Goal: Navigation & Orientation: Find specific page/section

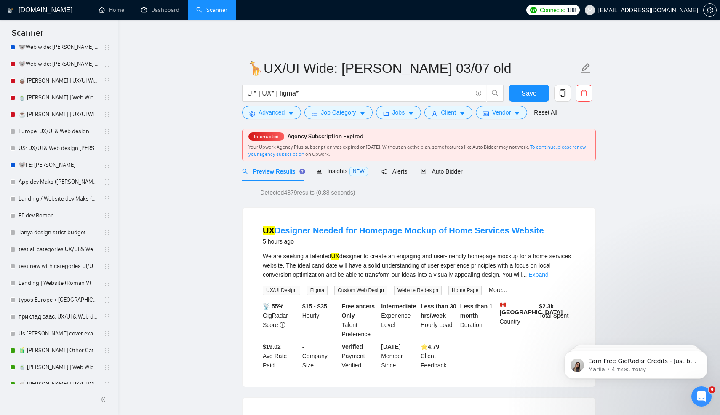
scroll to position [258, 0]
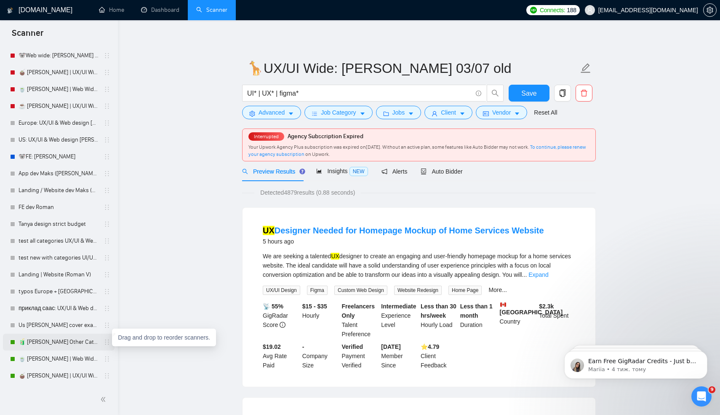
click at [105, 343] on icon "holder" at bounding box center [107, 342] width 7 height 7
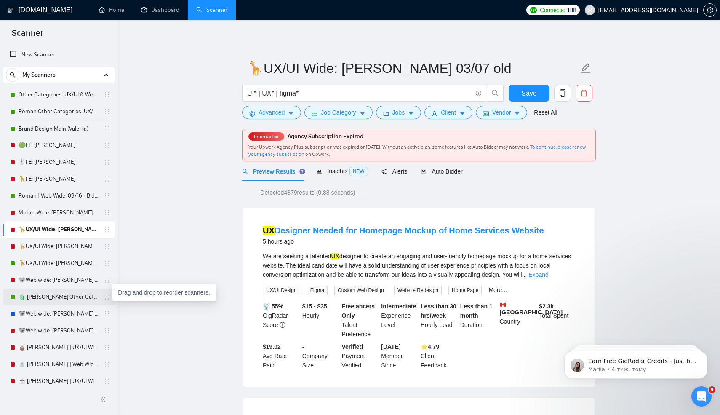
drag, startPoint x: 103, startPoint y: 297, endPoint x: 103, endPoint y: 122, distance: 175.2
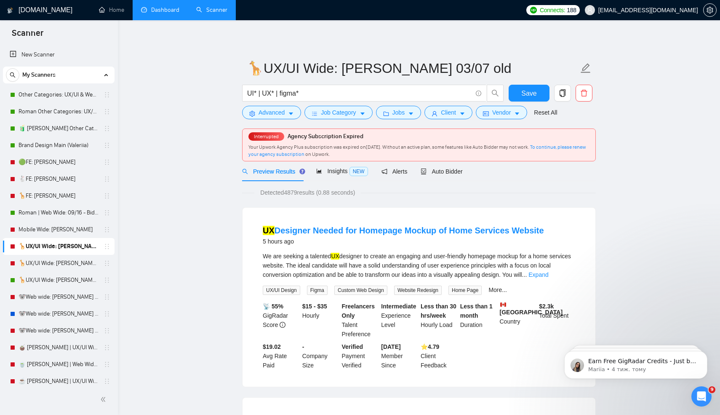
click at [149, 12] on link "Dashboard" at bounding box center [160, 9] width 38 height 7
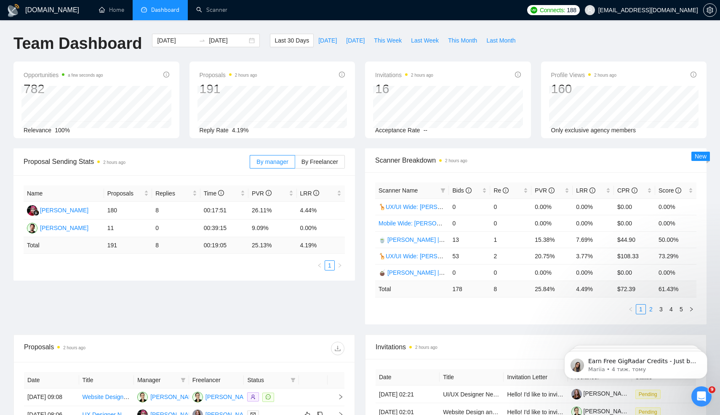
click at [650, 309] on link "2" at bounding box center [651, 309] width 9 height 9
click at [663, 312] on link "3" at bounding box center [661, 309] width 9 height 9
click at [671, 310] on link "4" at bounding box center [671, 309] width 9 height 9
